Goal: Find specific page/section: Find specific page/section

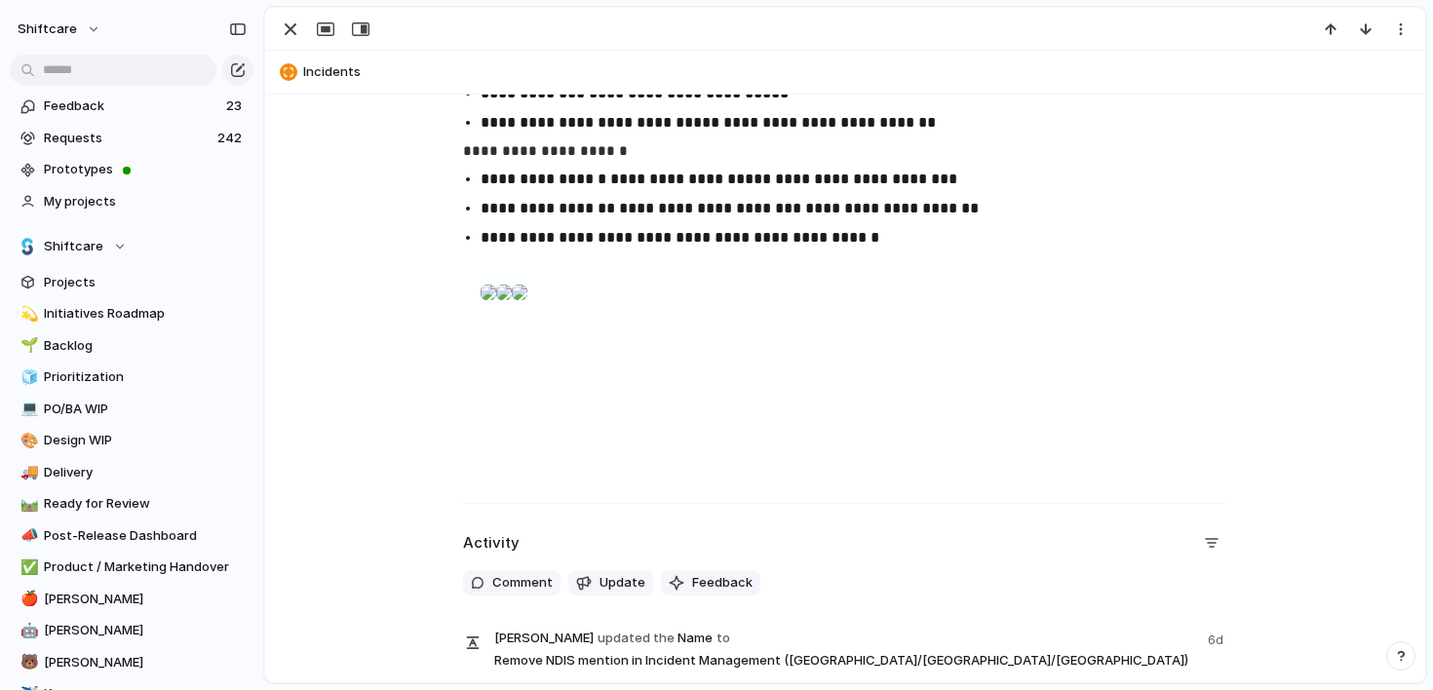
scroll to position [742, 0]
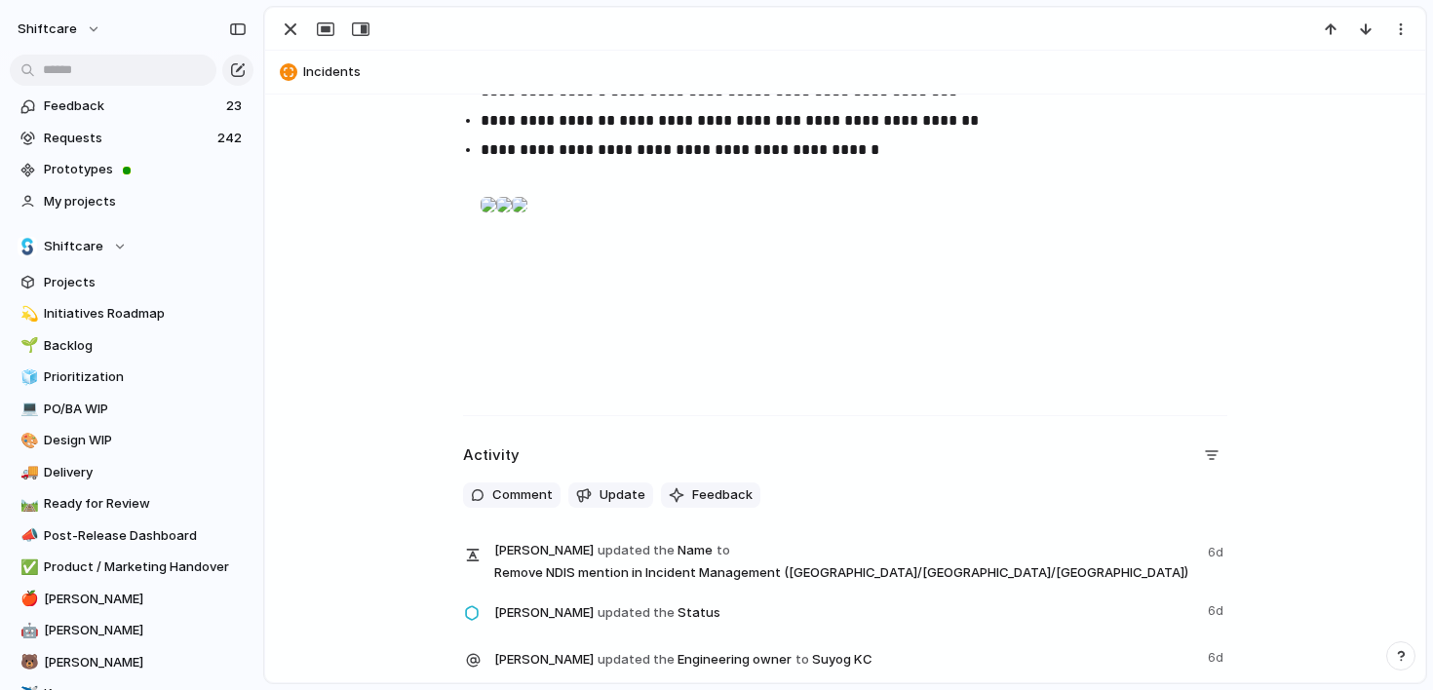
click at [496, 224] on div at bounding box center [489, 204] width 16 height 39
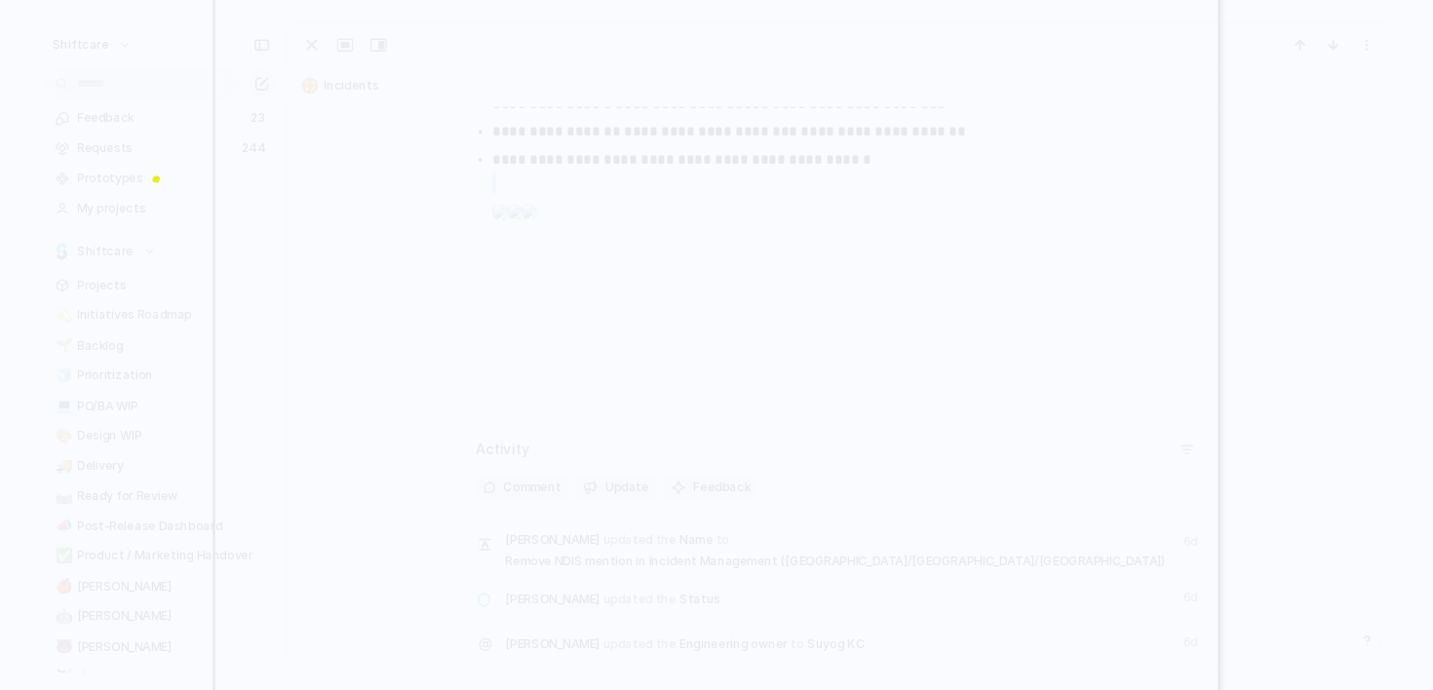
drag, startPoint x: 1118, startPoint y: 142, endPoint x: 1115, endPoint y: 268, distance: 125.8
click at [1115, 268] on div at bounding box center [717, 345] width 1007 height 968
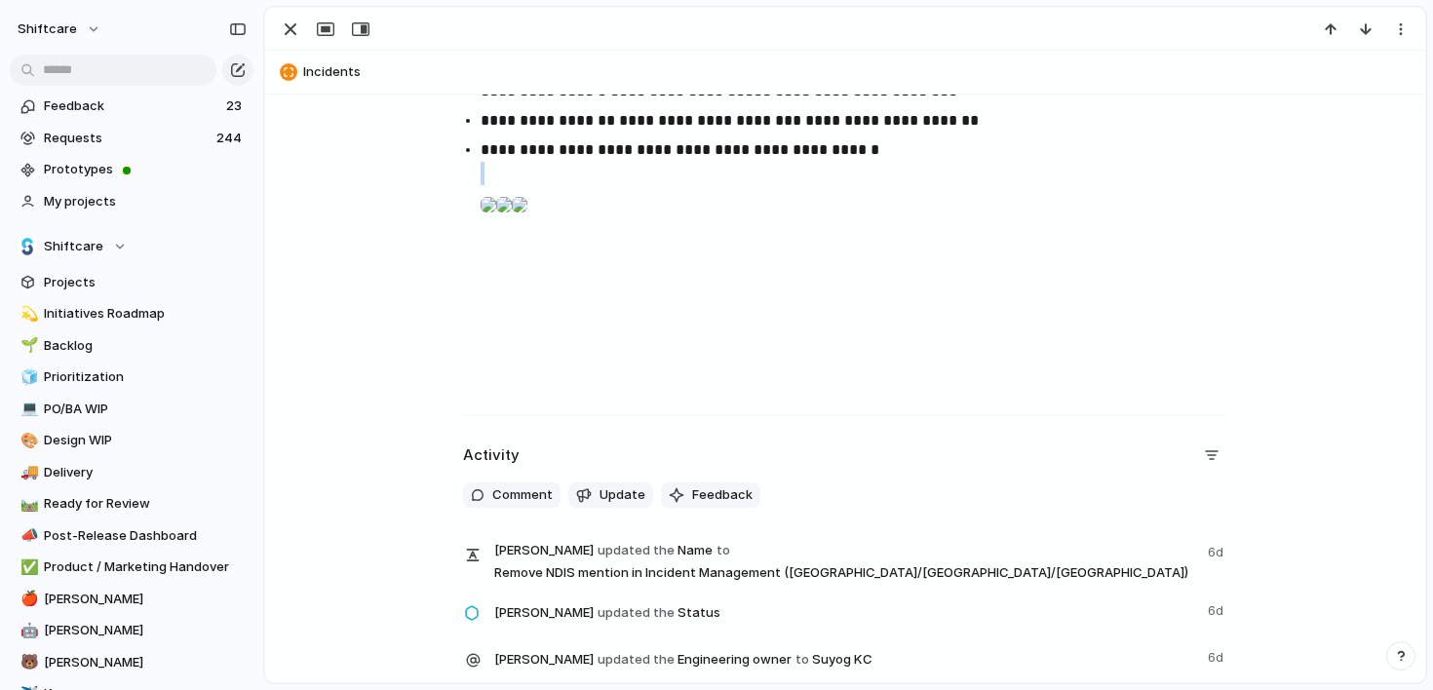
click at [496, 224] on div at bounding box center [489, 204] width 16 height 39
click at [512, 224] on div at bounding box center [504, 204] width 16 height 39
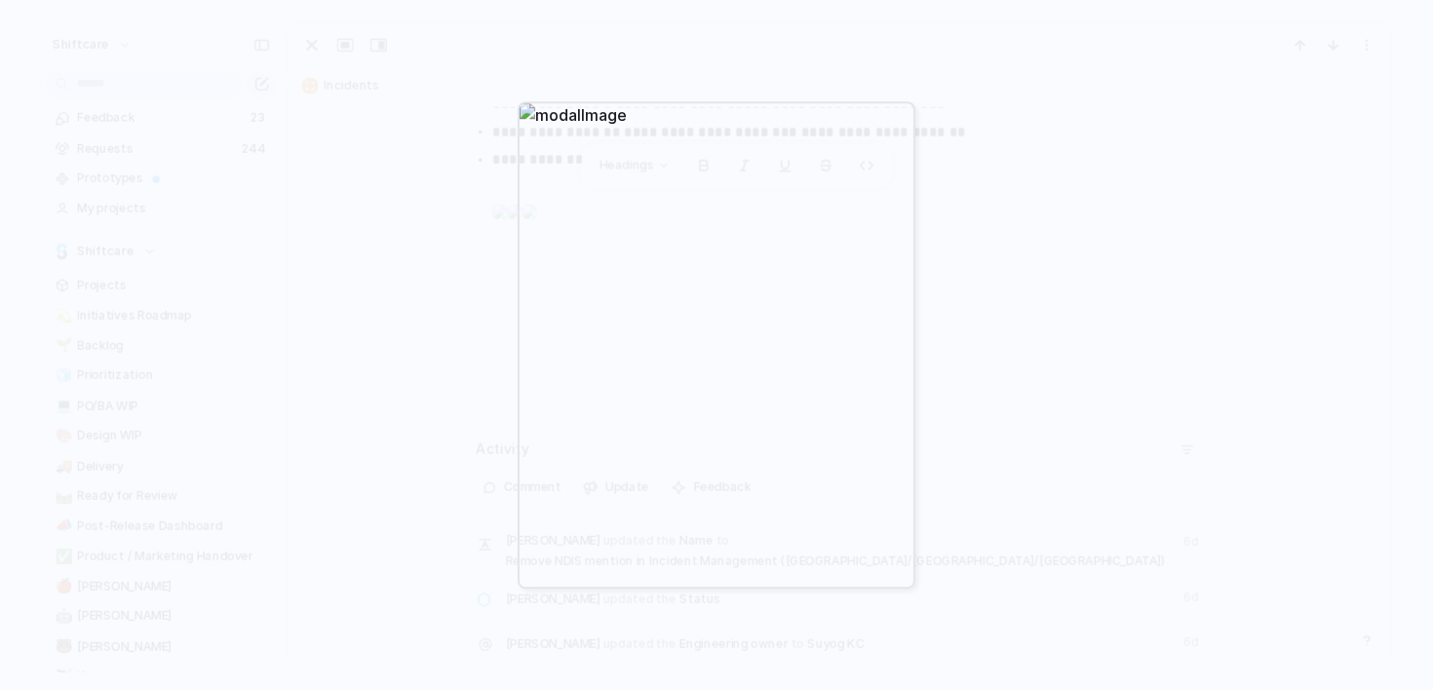
click at [927, 427] on div at bounding box center [716, 345] width 1433 height 690
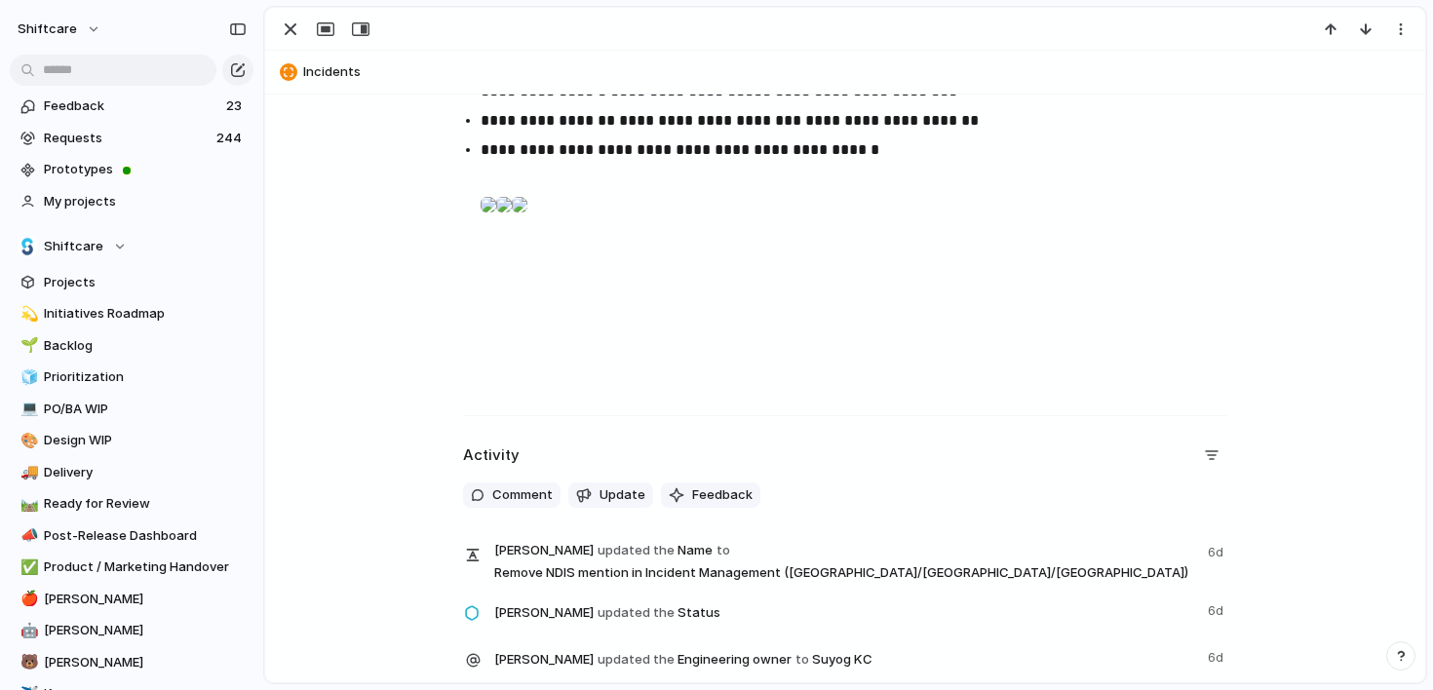
click at [527, 224] on div at bounding box center [520, 204] width 16 height 39
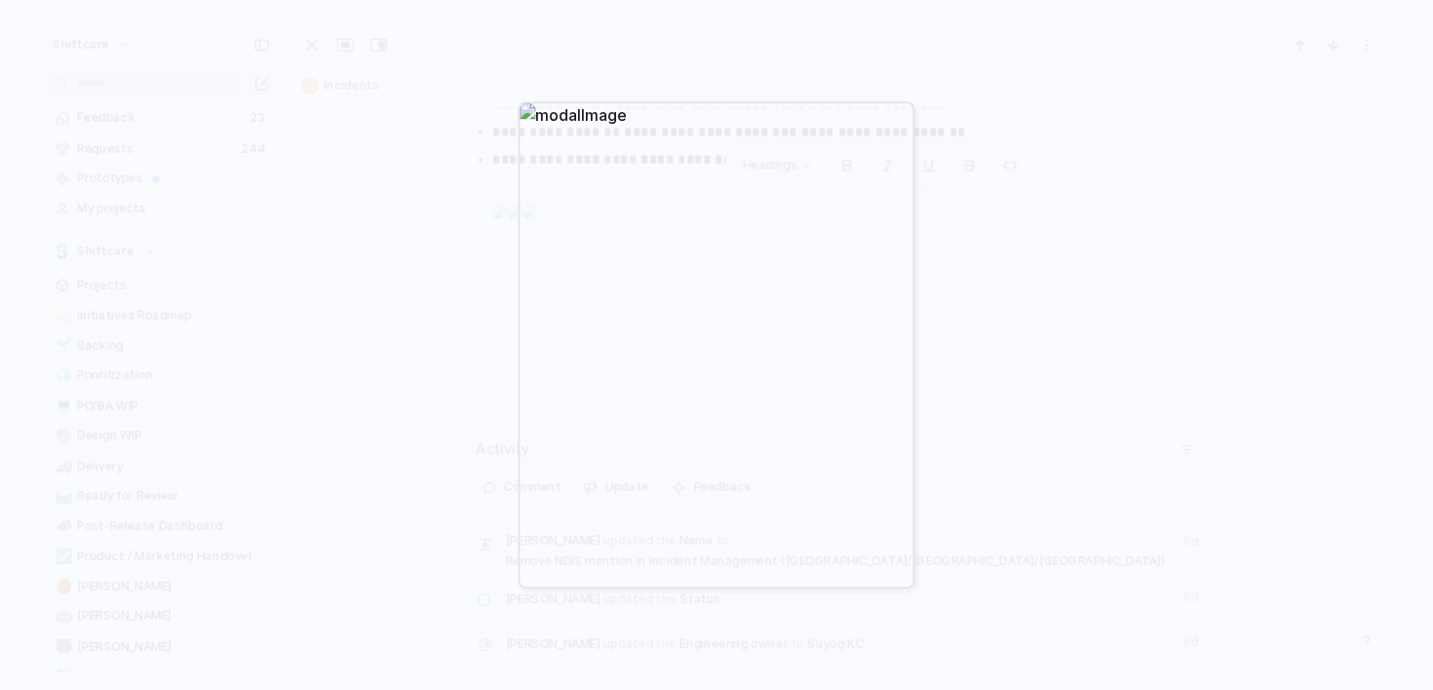
click at [387, 346] on div at bounding box center [716, 345] width 1433 height 690
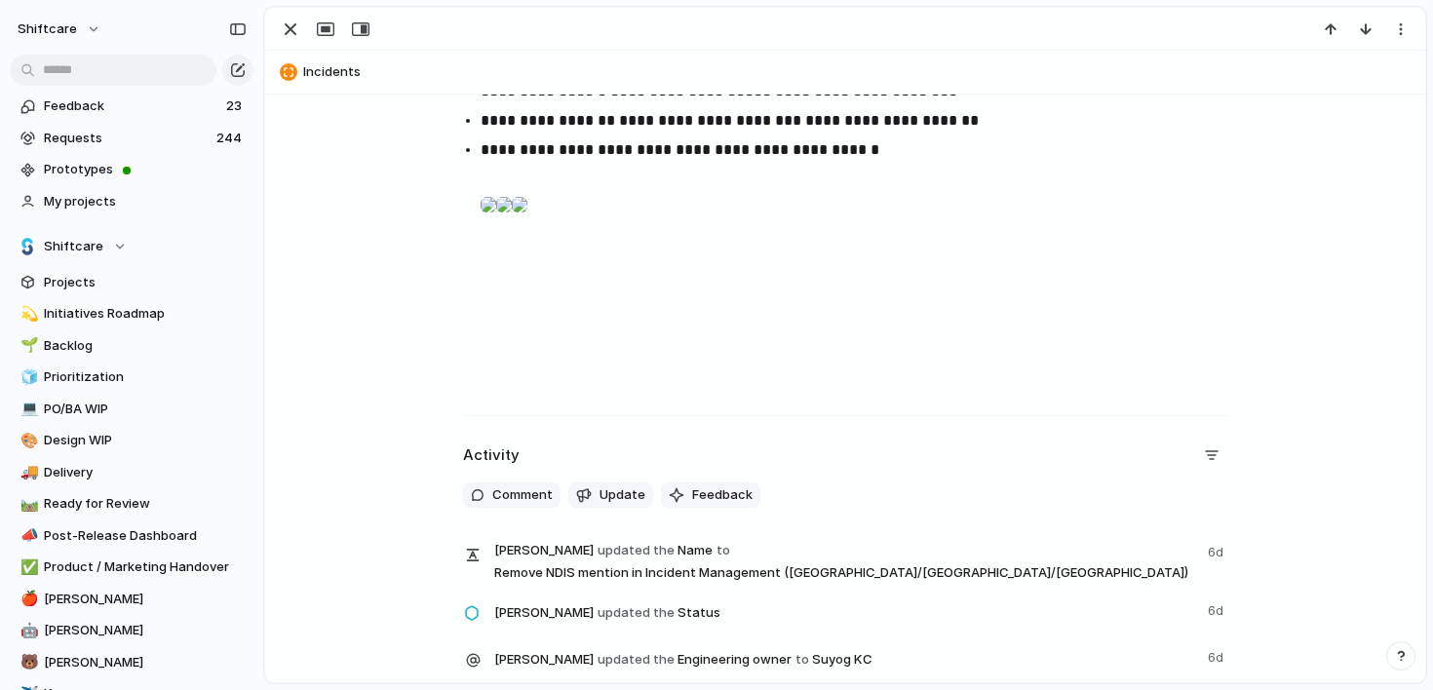
click at [512, 224] on div at bounding box center [504, 204] width 16 height 39
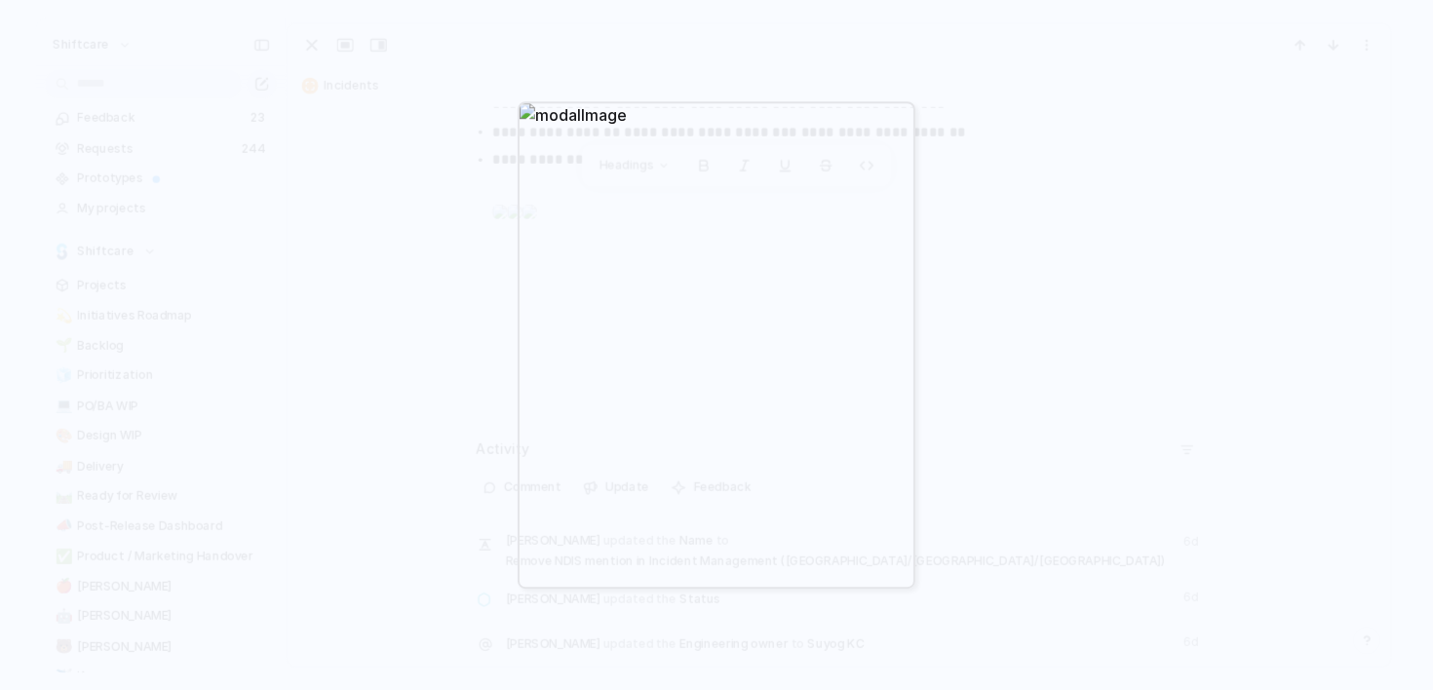
click at [992, 306] on div at bounding box center [716, 345] width 1433 height 690
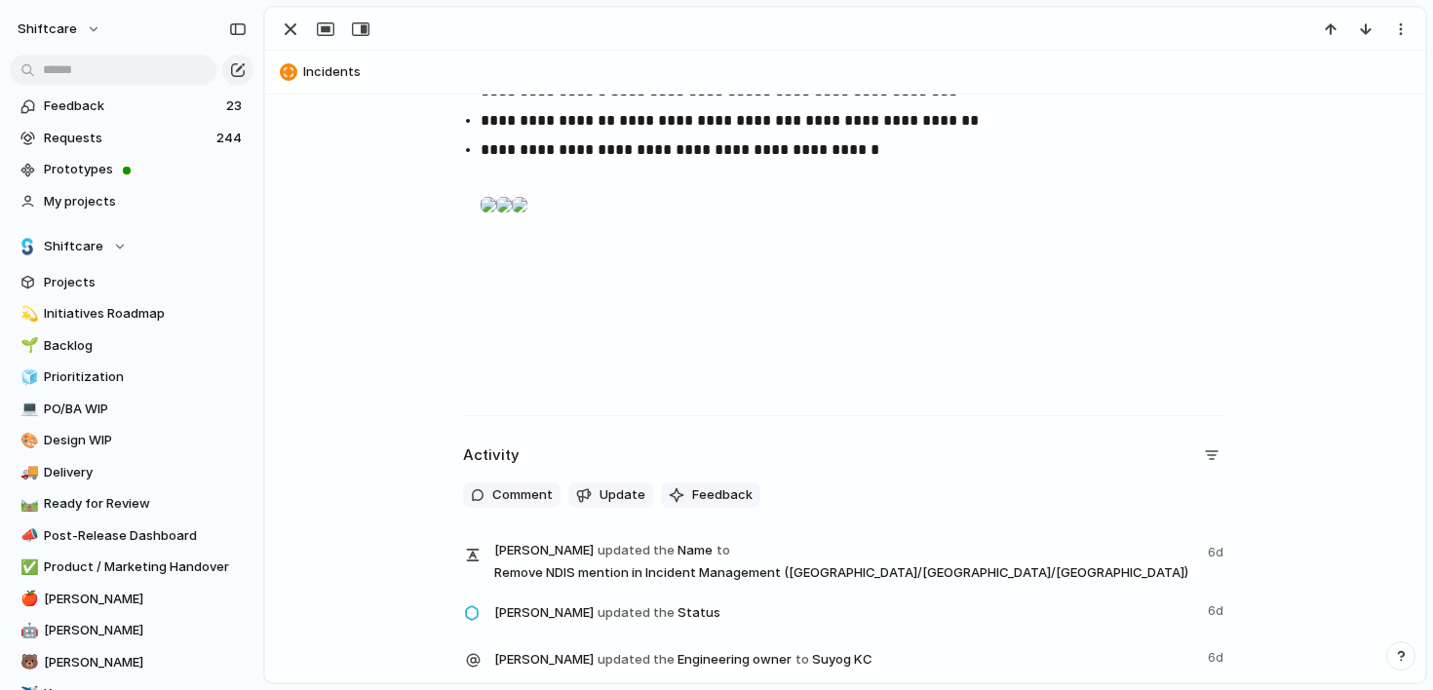
click at [496, 224] on div at bounding box center [489, 204] width 16 height 39
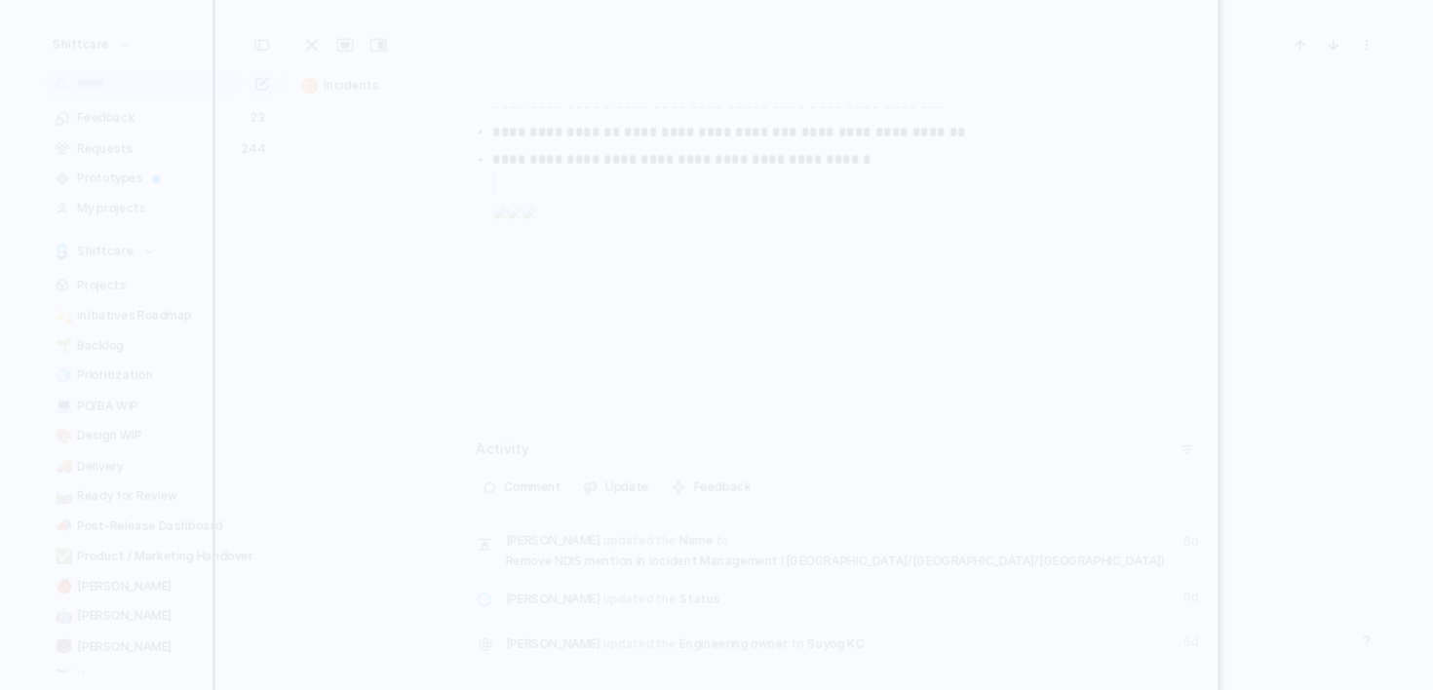
click at [1091, 173] on div at bounding box center [717, 345] width 1007 height 968
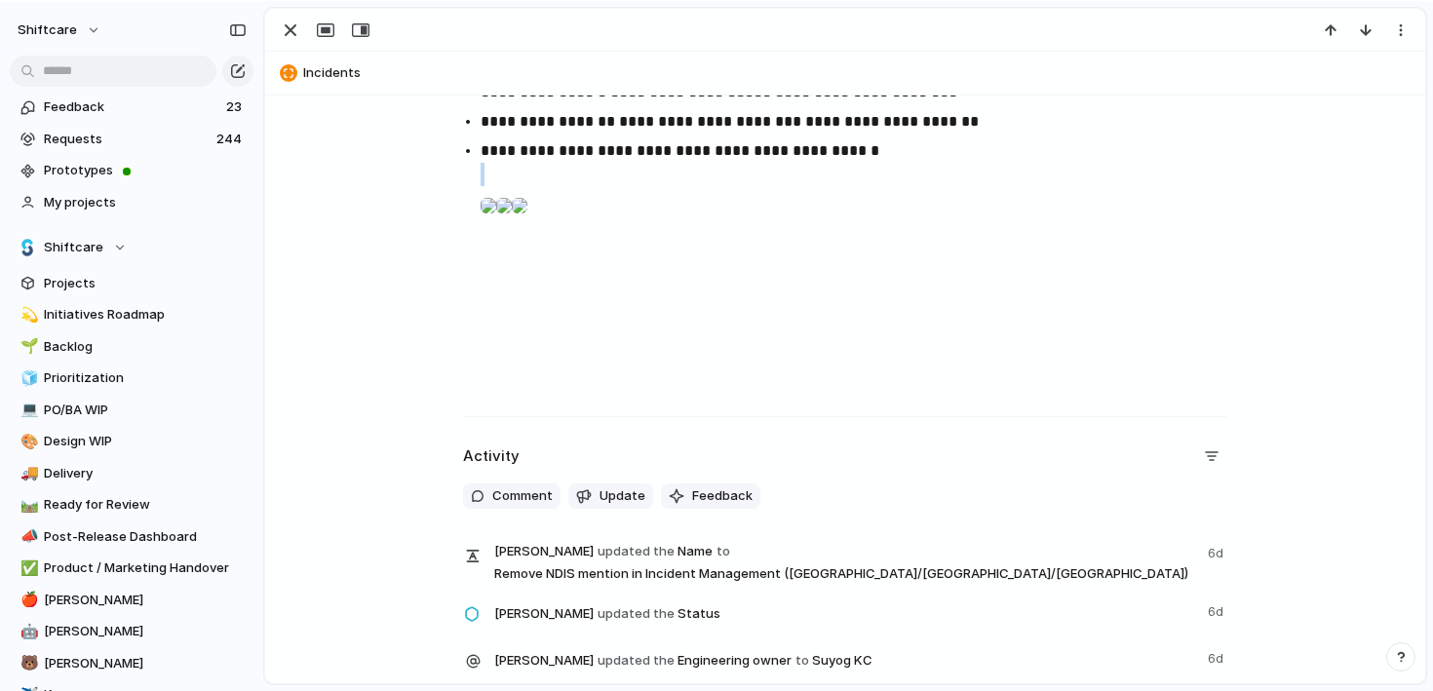
scroll to position [730, 0]
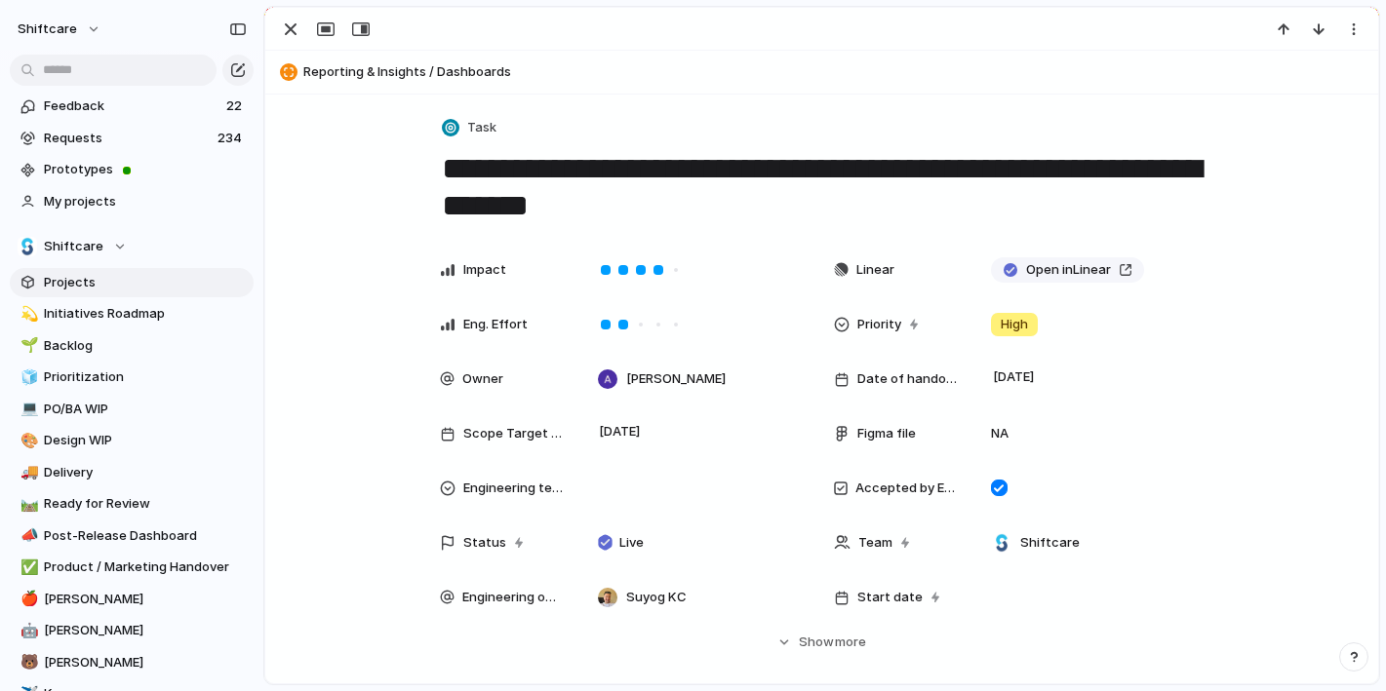
scroll to position [18, 0]
